Goal: Task Accomplishment & Management: Use online tool/utility

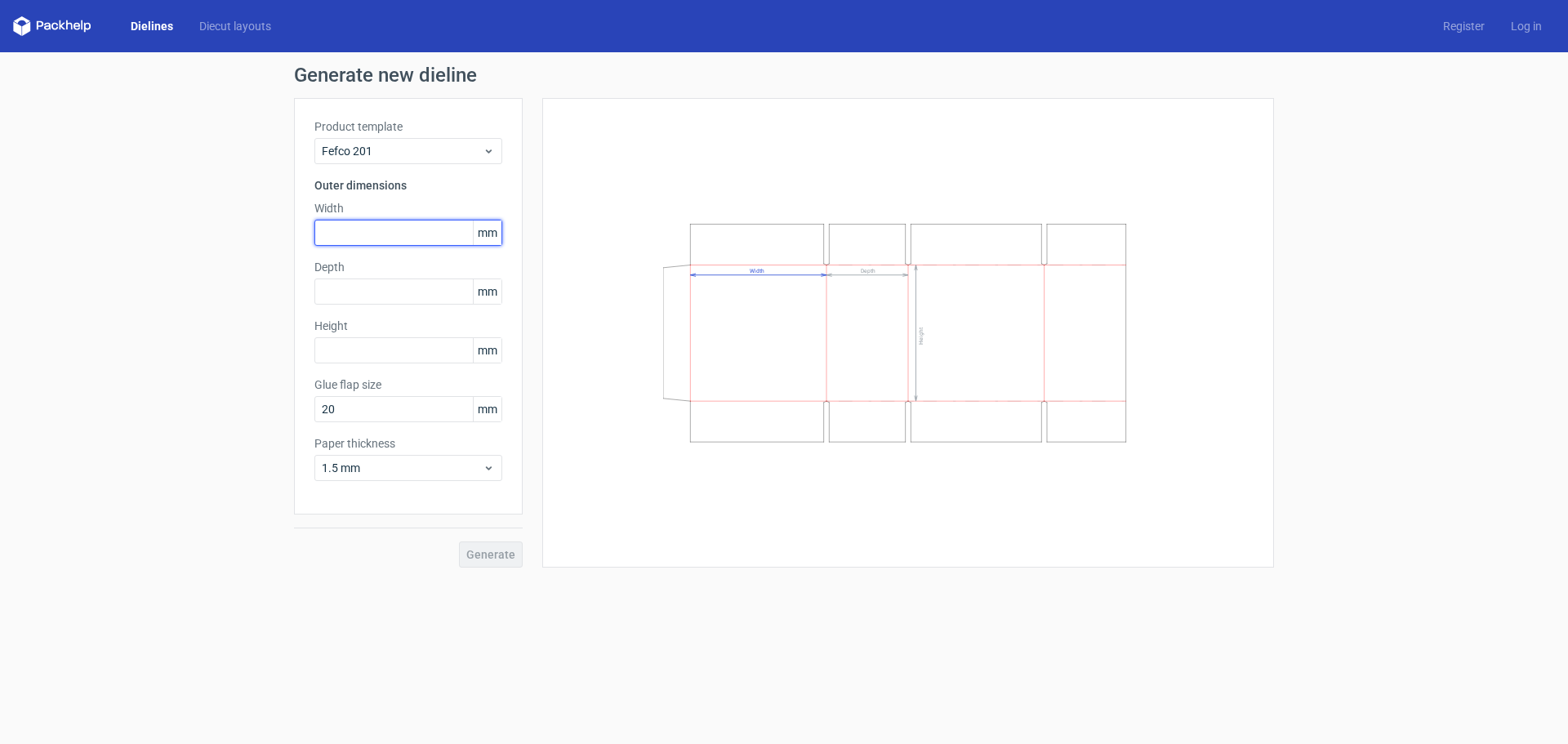
click at [367, 235] on input "text" at bounding box center [408, 233] width 188 height 27
click at [476, 554] on div "Generate" at bounding box center [408, 541] width 228 height 53
click at [941, 297] on icon "Width Depth Height" at bounding box center [907, 333] width 490 height 246
drag, startPoint x: 944, startPoint y: 325, endPoint x: 765, endPoint y: 384, distance: 188.5
click at [831, 348] on icon "Width Depth Height" at bounding box center [907, 333] width 490 height 246
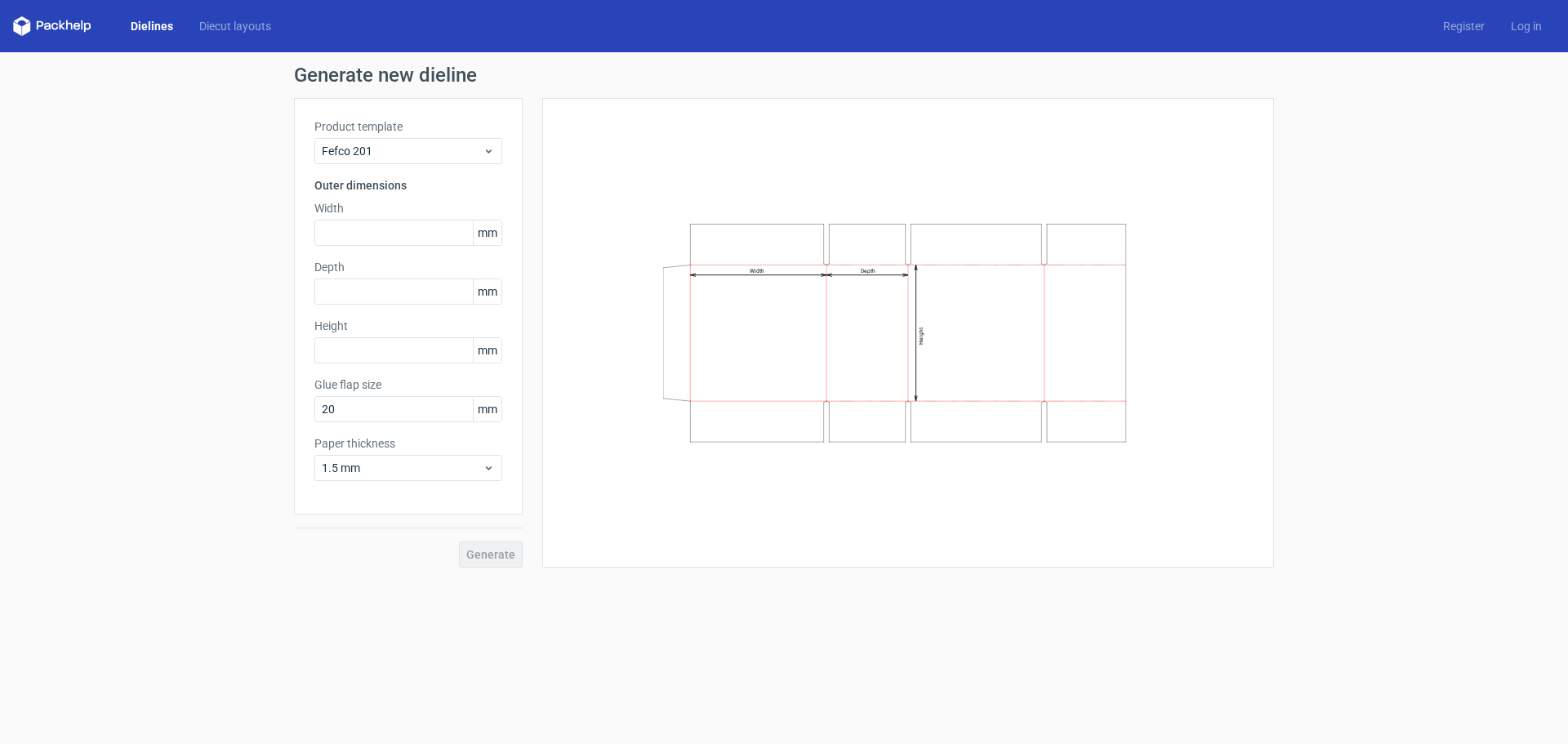
click at [493, 542] on div "Generate" at bounding box center [408, 541] width 228 height 53
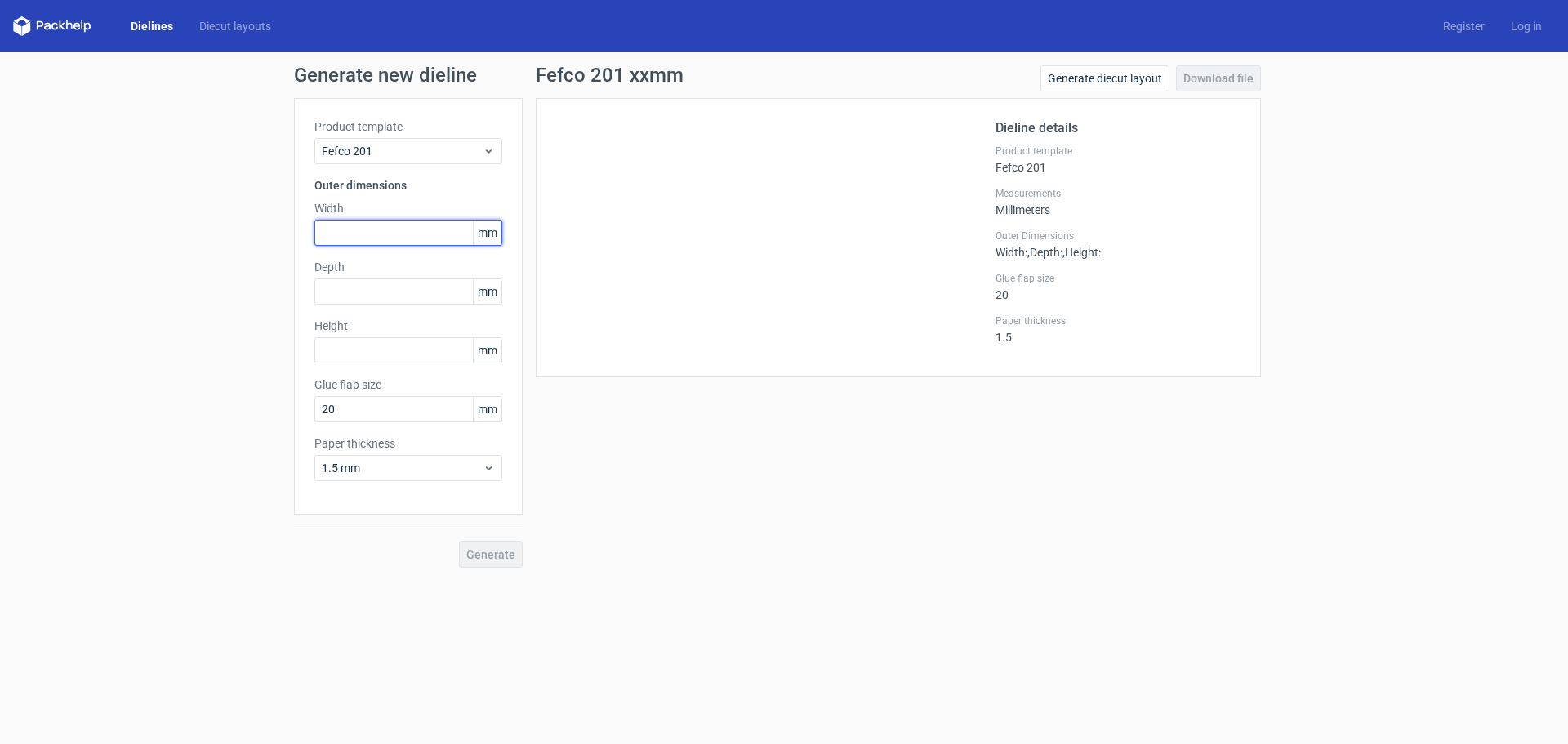
click at [385, 234] on input "text" at bounding box center [408, 233] width 188 height 27
click at [497, 560] on div "Generate" at bounding box center [408, 541] width 228 height 53
click at [400, 239] on input "text" at bounding box center [408, 233] width 188 height 27
type input "590"
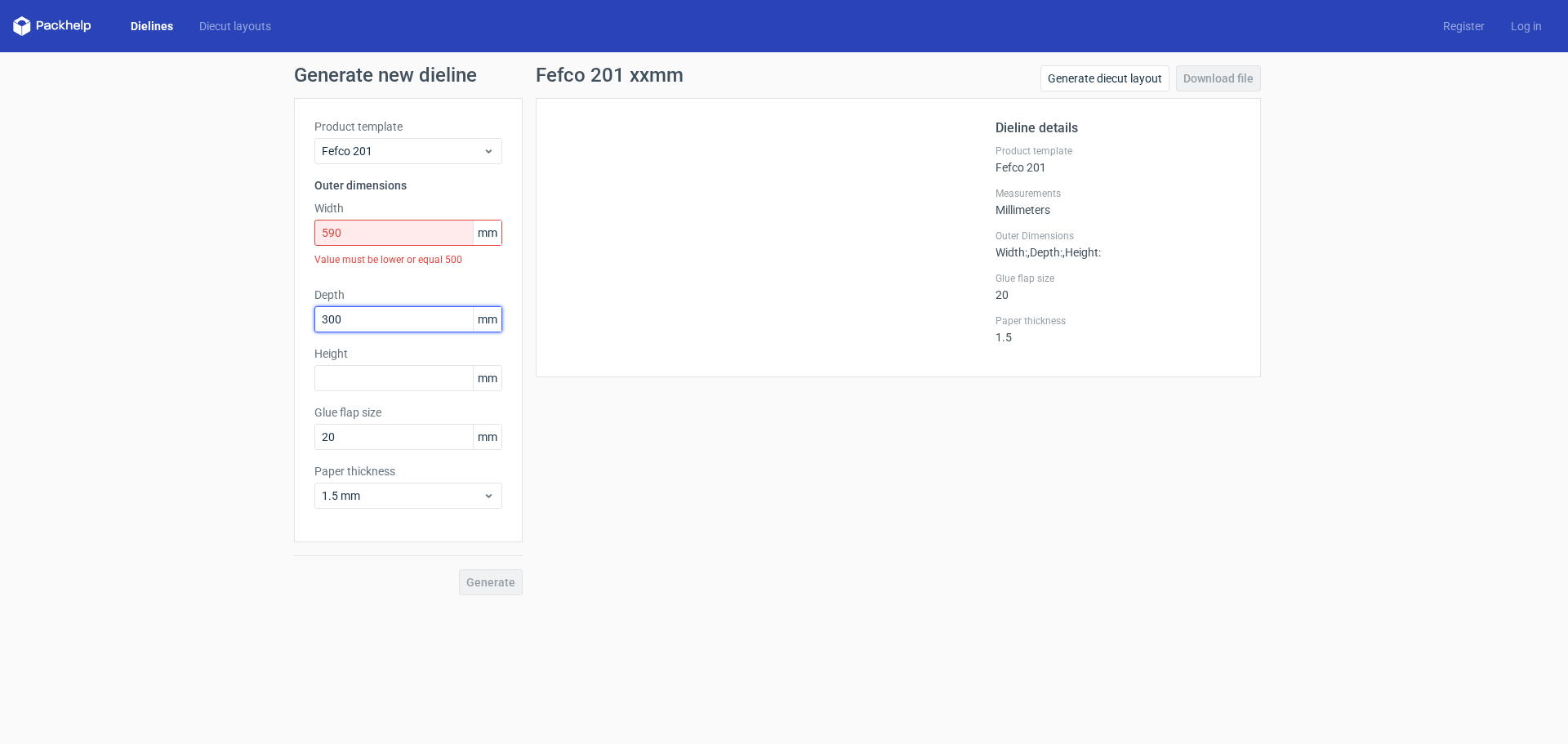
type input "300"
click at [428, 510] on div "Product template Fefco 201 Outer dimensions Width 590 mm Value must be lower or…" at bounding box center [408, 320] width 228 height 444
click at [433, 493] on span "1.5 mm" at bounding box center [402, 496] width 161 height 16
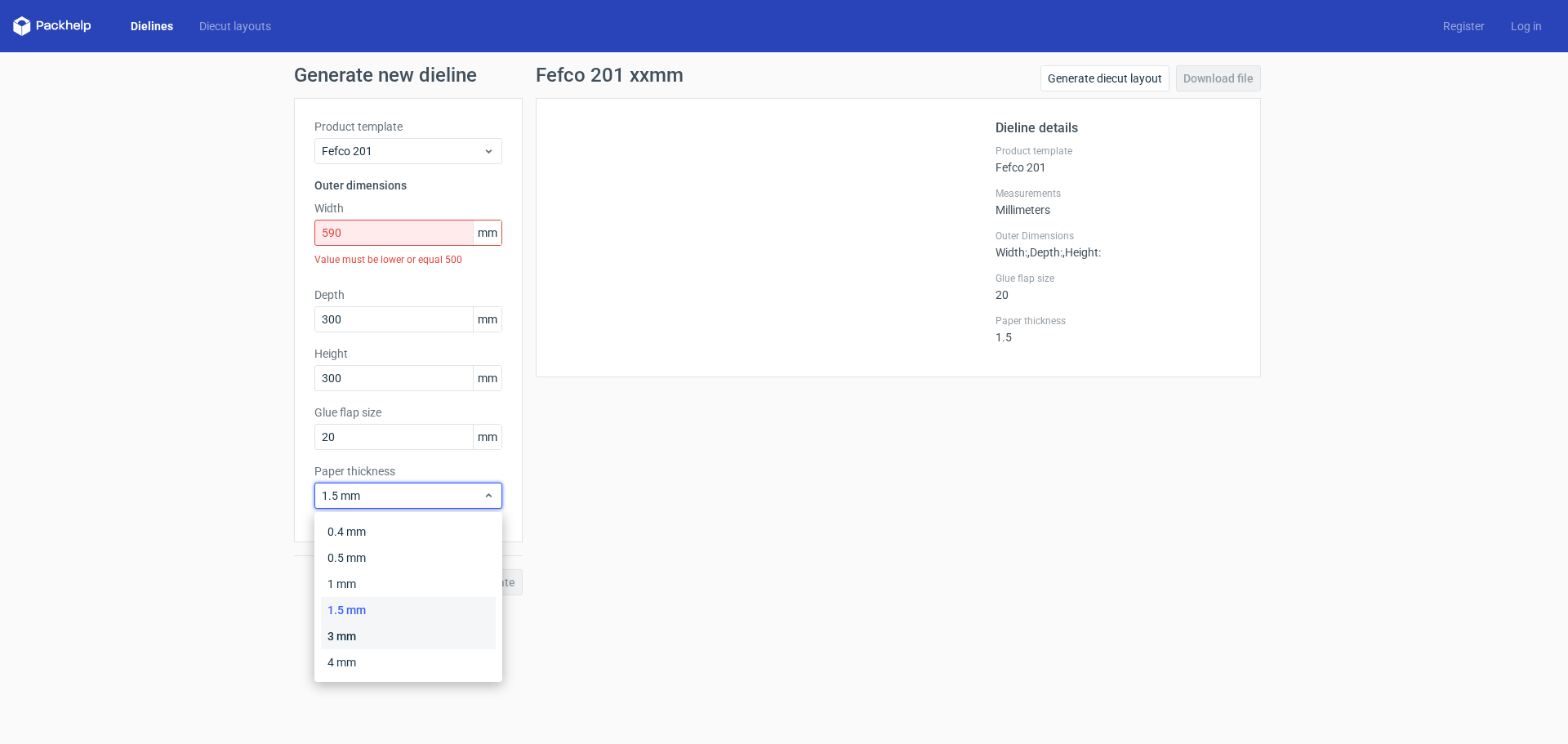
click at [378, 640] on div "3 mm" at bounding box center [408, 636] width 175 height 27
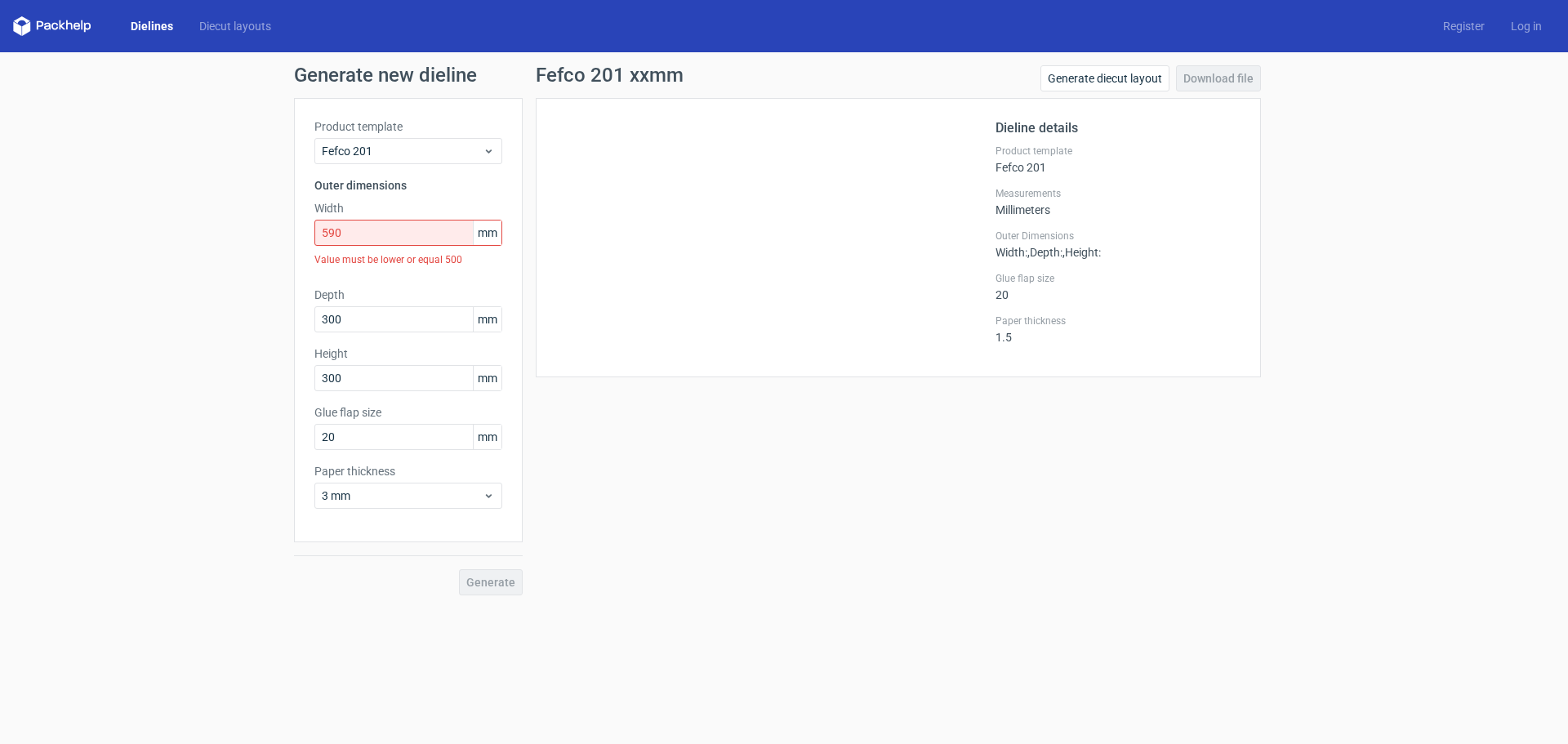
click at [494, 574] on div "Generate" at bounding box center [408, 569] width 228 height 53
click at [736, 338] on div at bounding box center [775, 237] width 439 height 238
drag, startPoint x: 390, startPoint y: 228, endPoint x: 146, endPoint y: 193, distance: 246.5
click at [146, 193] on div "Generate new dieline Product template Fefco 201 Outer dimensions Width 590 mm V…" at bounding box center [784, 330] width 1568 height 556
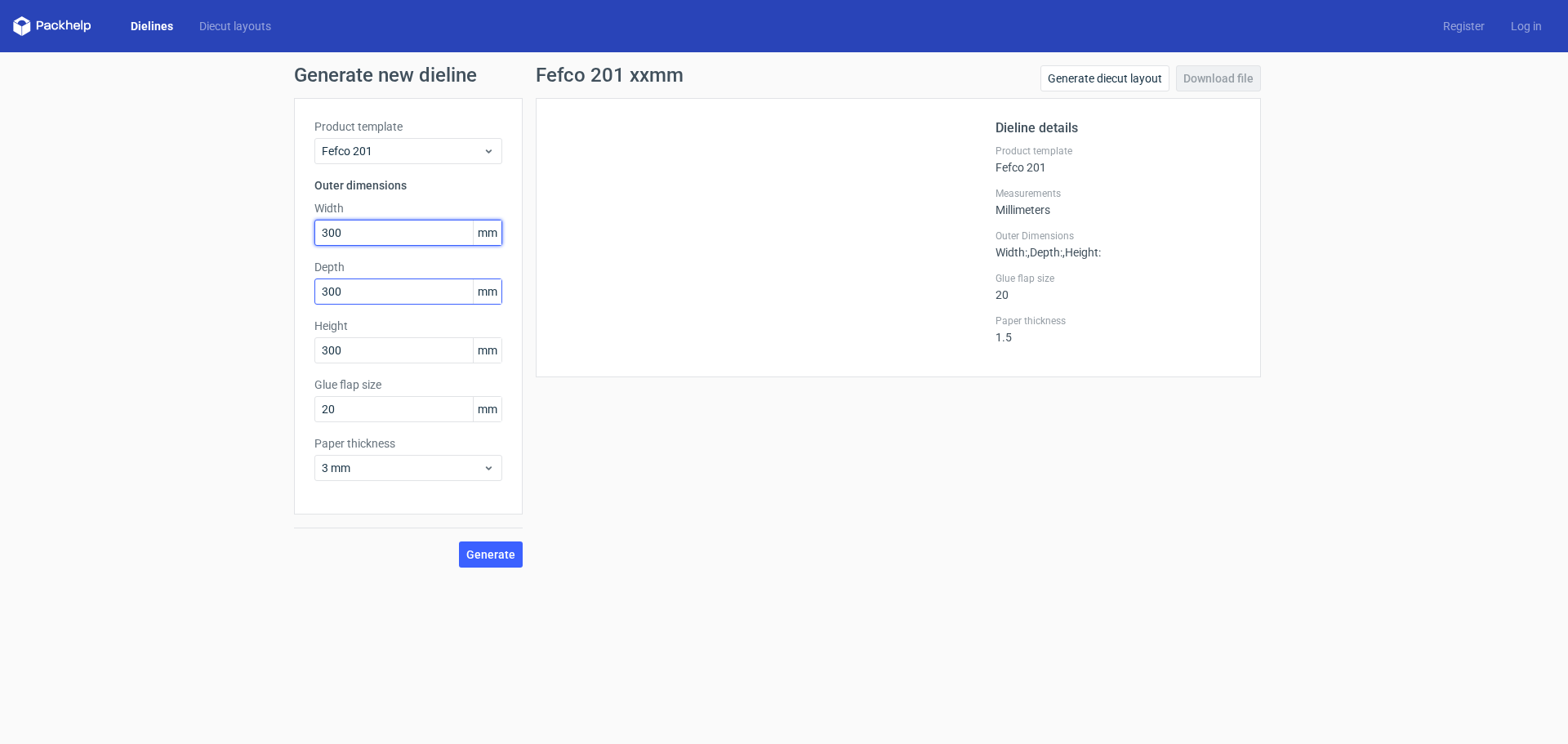
type input "300"
drag, startPoint x: 369, startPoint y: 297, endPoint x: 0, endPoint y: 224, distance: 376.2
click at [0, 224] on div "Generate new dieline Product template Fefco 201 Outer dimensions Width 300 mm D…" at bounding box center [784, 316] width 1568 height 528
type input "590"
click at [488, 542] on div "Generate" at bounding box center [408, 541] width 228 height 53
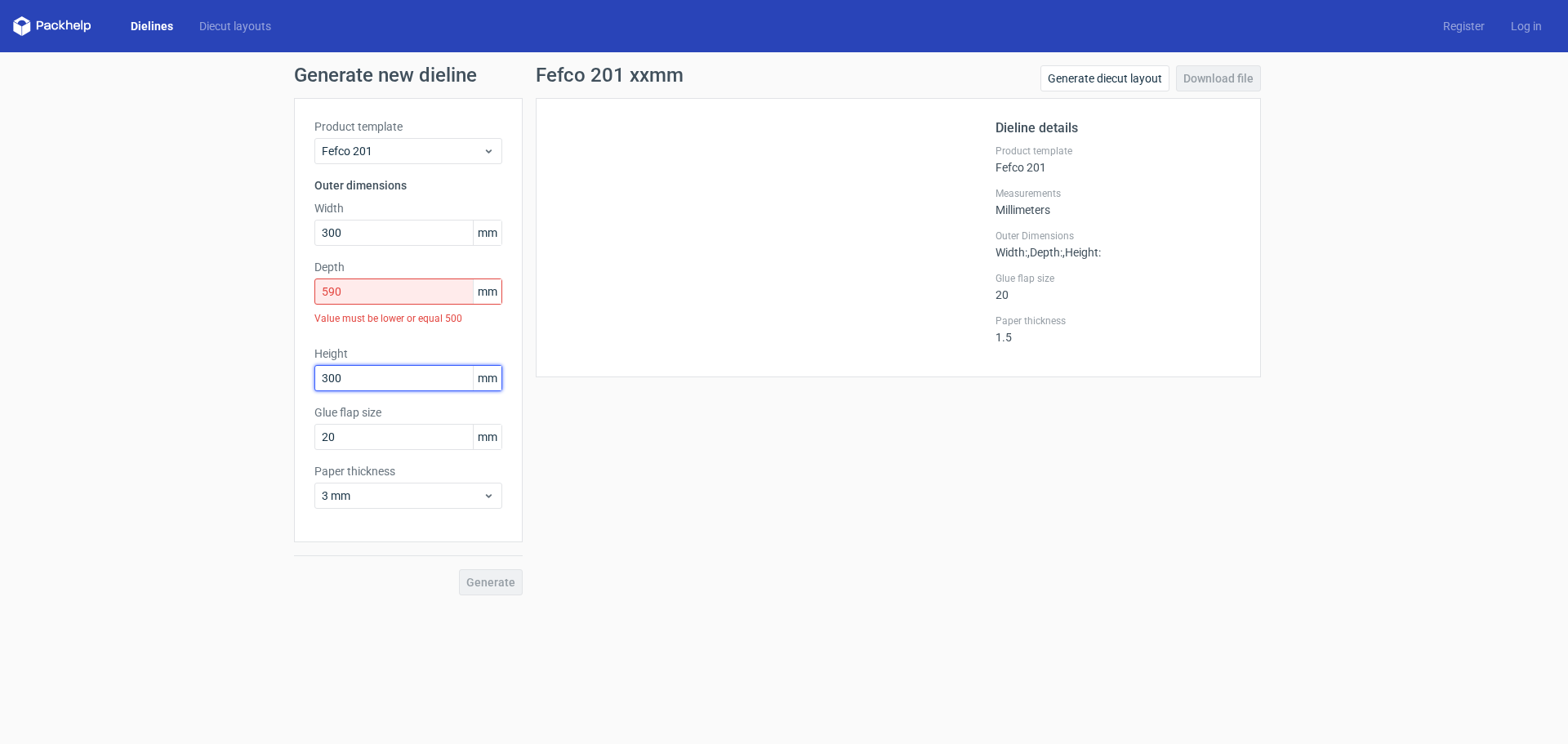
click at [416, 383] on input "300" at bounding box center [408, 377] width 188 height 27
click at [754, 485] on div "Fefco 201 xxmm Generate diecut layout Download file Dieline details Product tem…" at bounding box center [898, 330] width 751 height 530
